Goal: Task Accomplishment & Management: Use online tool/utility

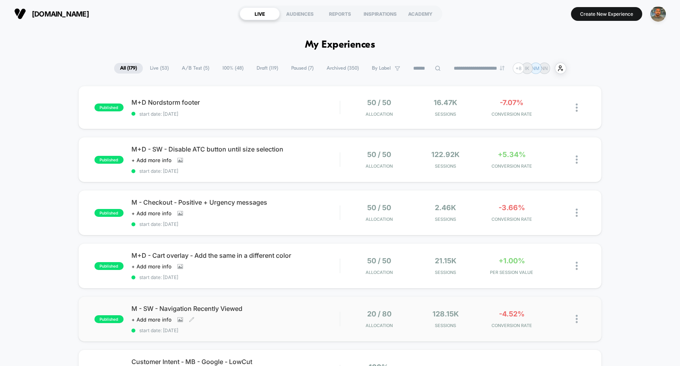
click at [330, 324] on div "M - SW - Navigation Recently Viewed Click to view images Click to edit experien…" at bounding box center [235, 319] width 209 height 29
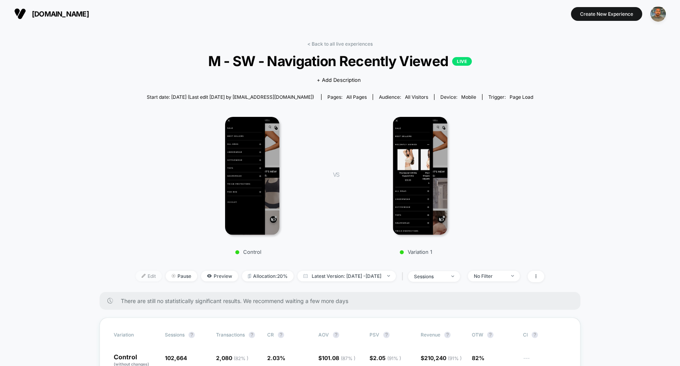
click at [142, 275] on span "Edit" at bounding box center [149, 276] width 26 height 11
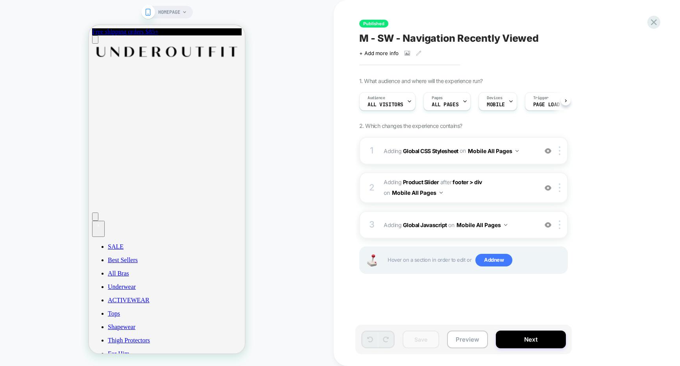
scroll to position [0, 0]
click at [377, 104] on span "All Visitors" at bounding box center [385, 105] width 36 height 6
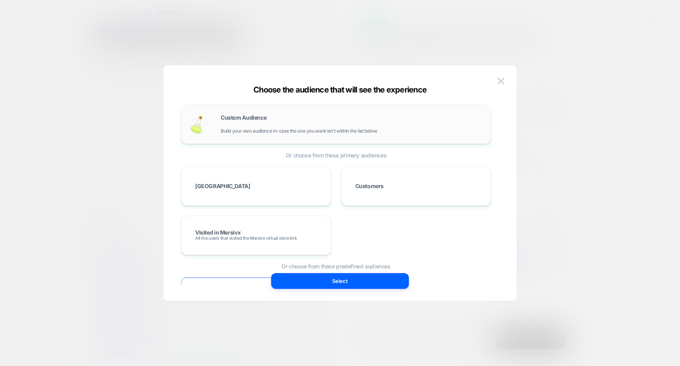
click at [296, 131] on span "Build your own audience in-case the one you want isn't within the list below" at bounding box center [299, 131] width 156 height 6
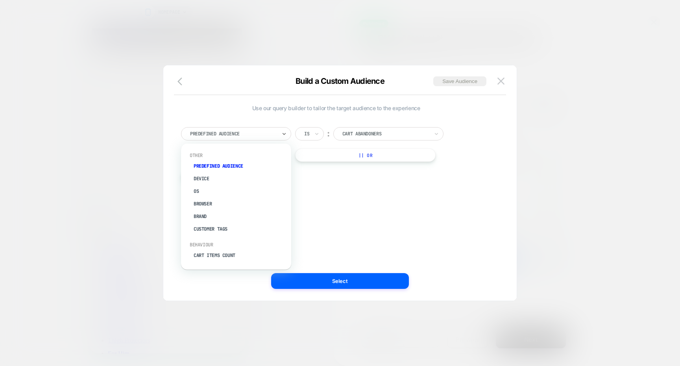
click at [236, 137] on div "Predefined Audience" at bounding box center [233, 133] width 88 height 9
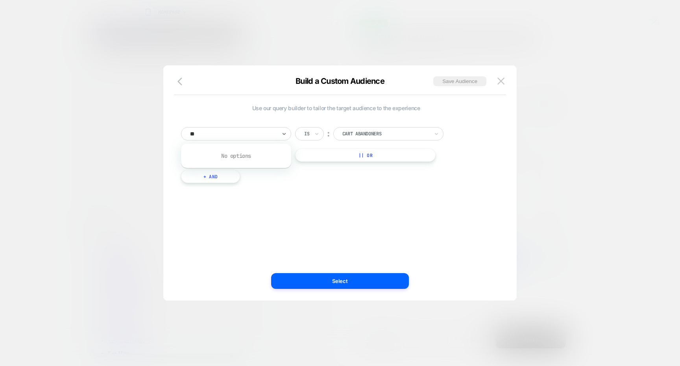
type input "*"
type input "***"
click at [231, 164] on div "# of Products Seen" at bounding box center [240, 166] width 102 height 13
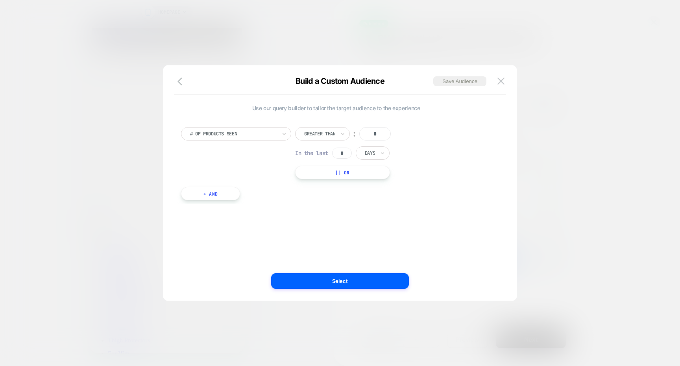
click at [362, 136] on input "*" at bounding box center [374, 133] width 31 height 13
type input "*"
click at [347, 153] on input "*" at bounding box center [342, 153] width 20 height 11
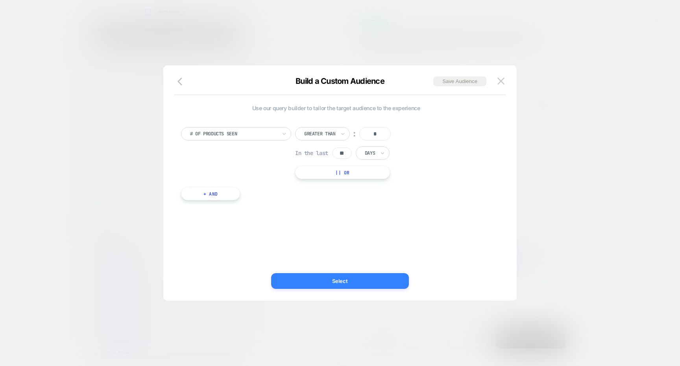
type input "**"
click at [313, 287] on button "Select" at bounding box center [340, 281] width 138 height 16
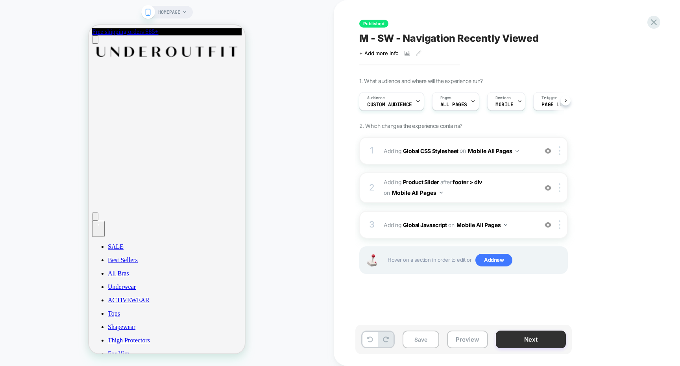
click at [514, 331] on button "Next" at bounding box center [531, 340] width 70 height 18
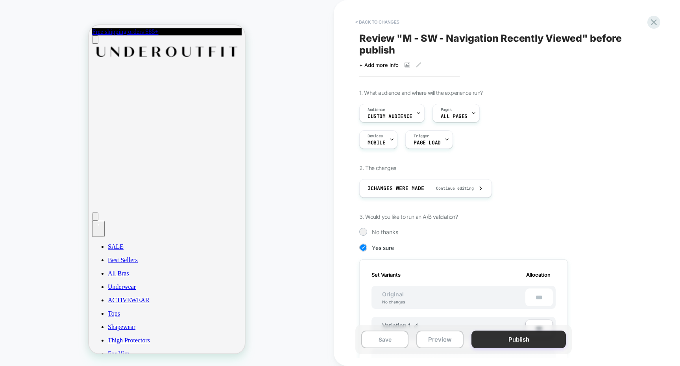
click at [514, 331] on button "Publish" at bounding box center [518, 340] width 94 height 18
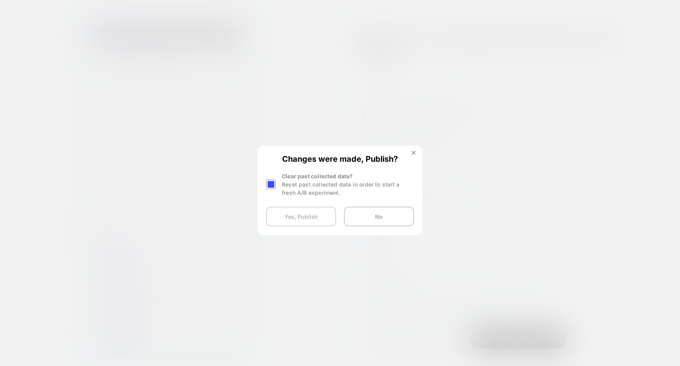
click at [314, 213] on button "Yes, Publish" at bounding box center [301, 217] width 70 height 20
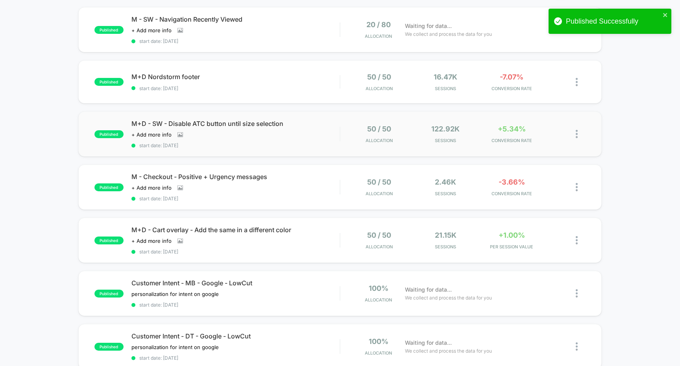
scroll to position [70, 0]
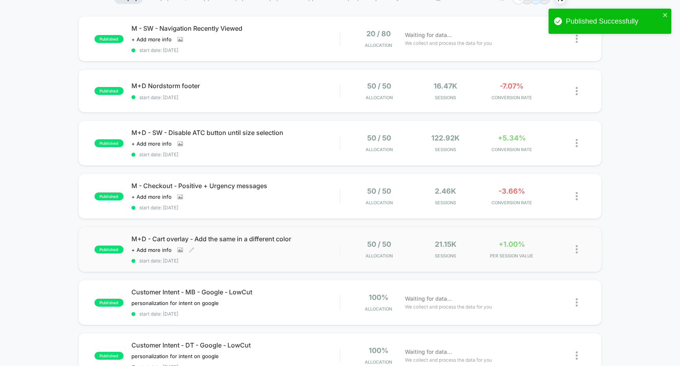
click at [326, 244] on div "M+D - Cart overlay - Add the same in a different color Click to view images Cli…" at bounding box center [235, 249] width 209 height 29
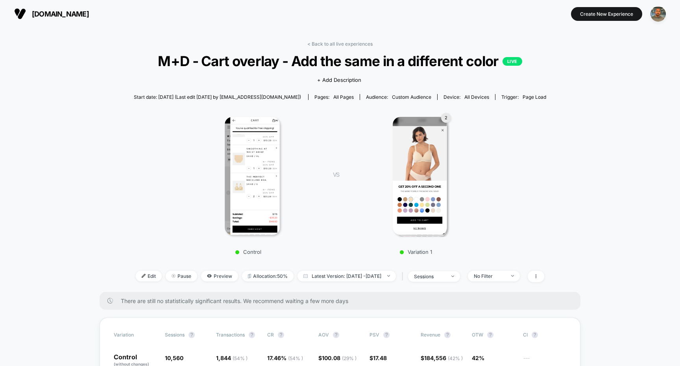
click at [399, 144] on img at bounding box center [420, 176] width 55 height 118
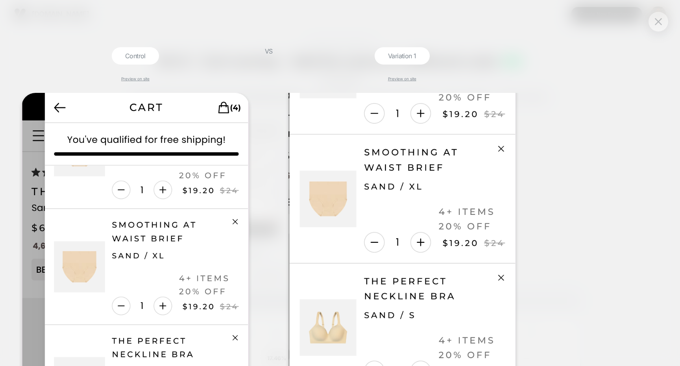
scroll to position [844, 0]
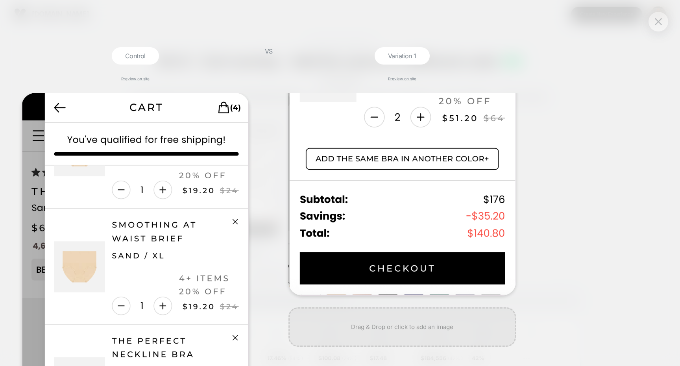
click at [547, 139] on div "Control Preview on site VS Variation 1 Preview on site" at bounding box center [336, 183] width 680 height 374
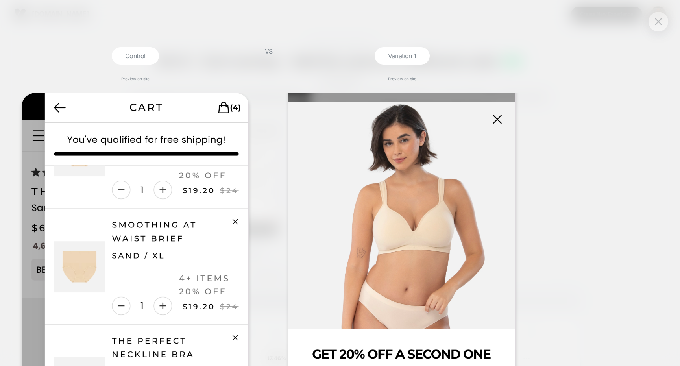
scroll to position [0, 0]
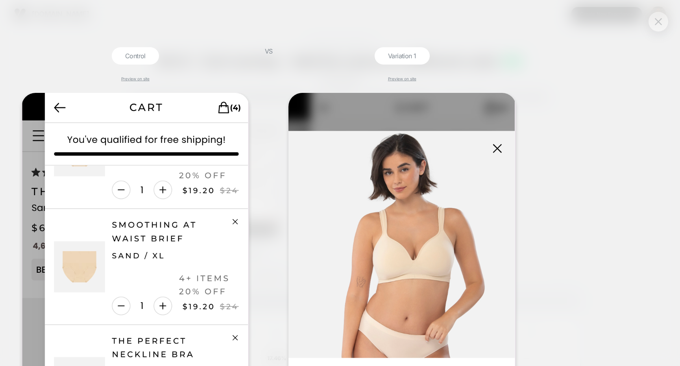
click at [660, 26] on button at bounding box center [659, 22] width 12 height 12
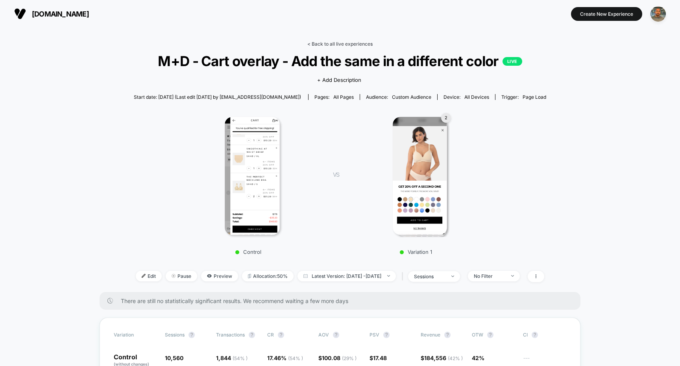
click at [325, 44] on link "< Back to all live experiences" at bounding box center [339, 44] width 65 height 6
